Goal: Find contact information: Find contact information

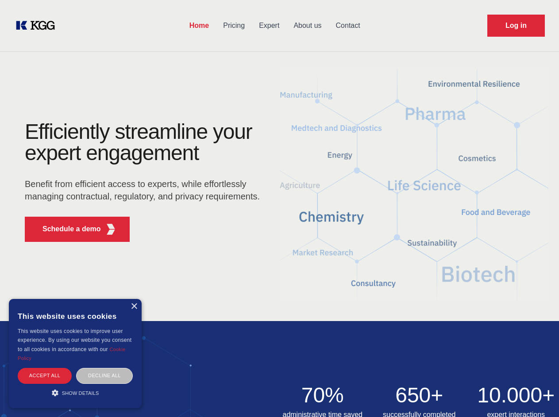
click at [279, 208] on div "Efficiently streamline your expert engagement Benefit from efficient access to …" at bounding box center [145, 185] width 269 height 128
click at [66, 229] on p "Schedule a demo" at bounding box center [71, 229] width 58 height 11
click at [134, 307] on div "× This website uses cookies This website uses cookies to improve user experienc…" at bounding box center [75, 353] width 133 height 109
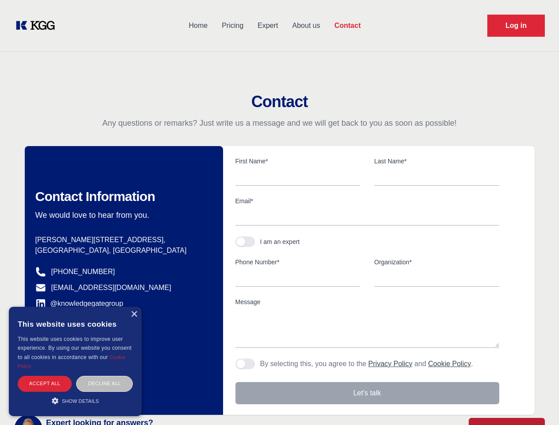
click at [45, 376] on div "Accept all" at bounding box center [45, 383] width 54 height 15
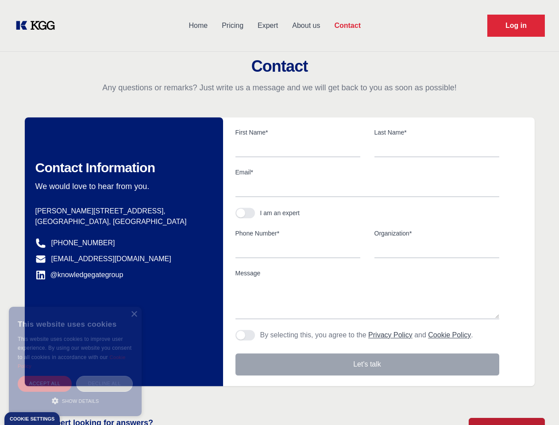
click at [104, 376] on div "Decline all" at bounding box center [104, 383] width 57 height 15
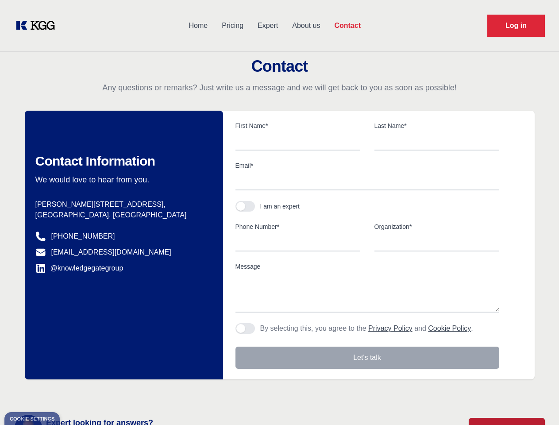
click at [75, 393] on main "Contact Any questions or remarks? Just write us a message and we will get back …" at bounding box center [279, 230] width 559 height 461
